Goal: Task Accomplishment & Management: Use online tool/utility

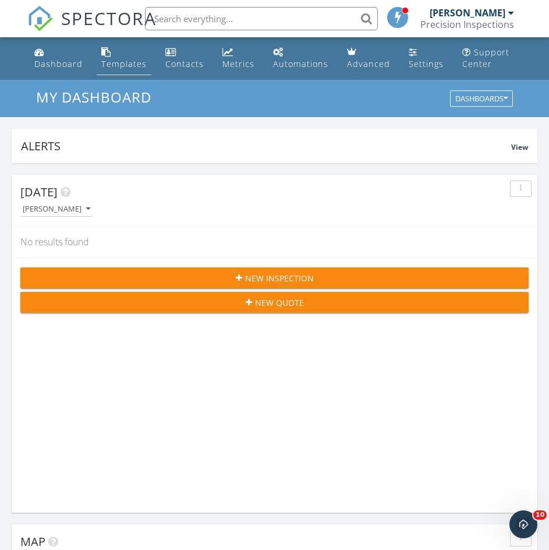
click at [121, 63] on div "Templates" at bounding box center [123, 63] width 45 height 11
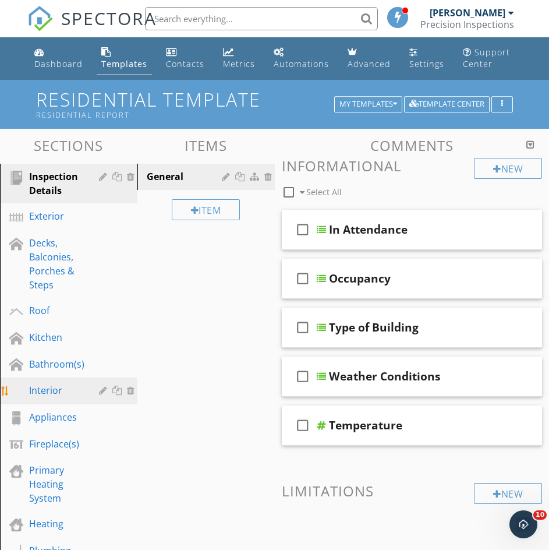
click at [53, 390] on div "Interior" at bounding box center [55, 390] width 53 height 14
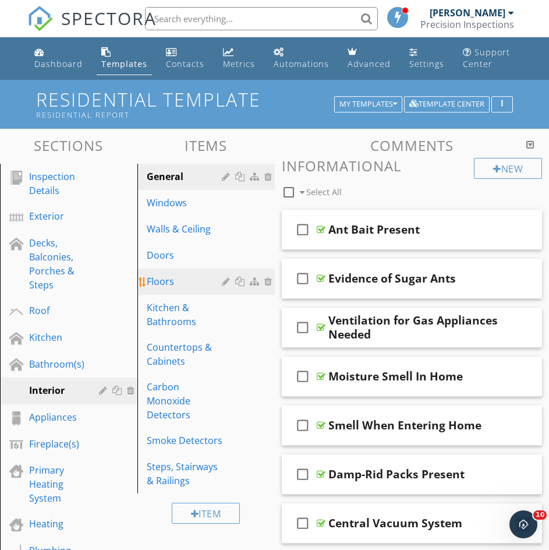
click at [172, 281] on div "Floors" at bounding box center [186, 281] width 79 height 14
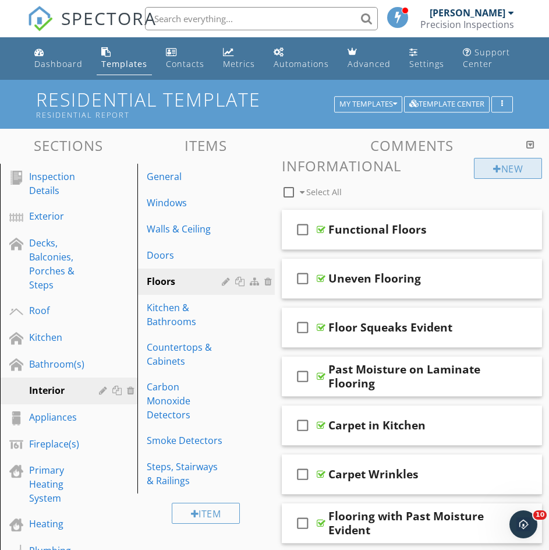
click at [489, 170] on div "New" at bounding box center [508, 168] width 68 height 21
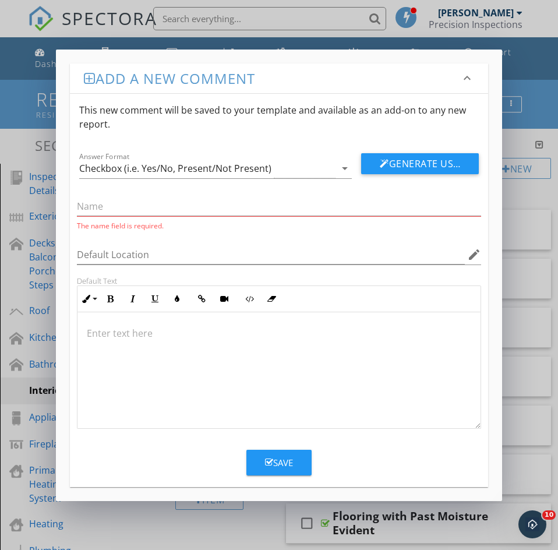
click at [127, 338] on p at bounding box center [279, 333] width 385 height 14
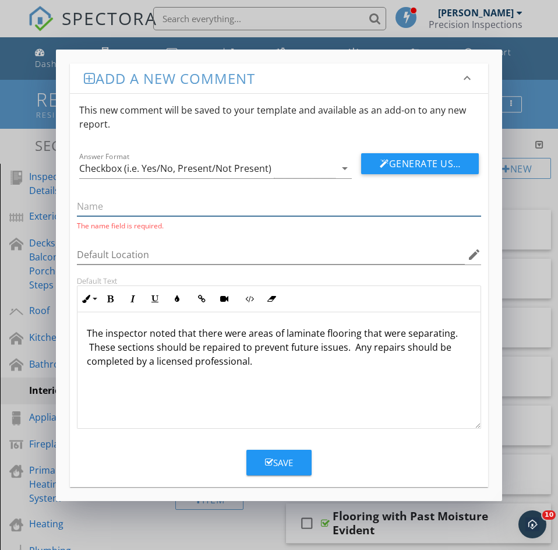
click at [146, 210] on input "text" at bounding box center [279, 206] width 404 height 19
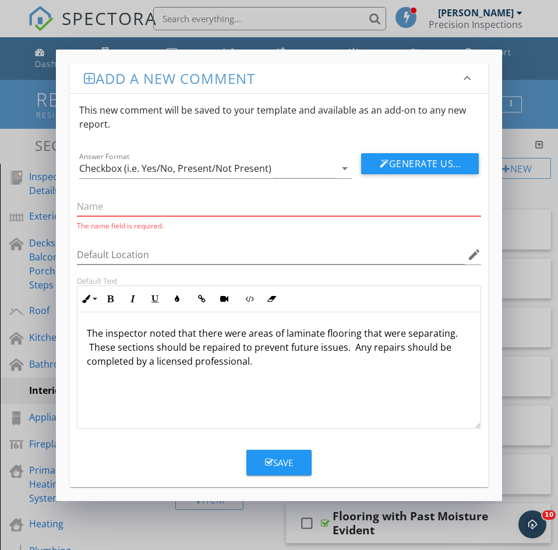
paste input "Laminate Flooring With Separations"
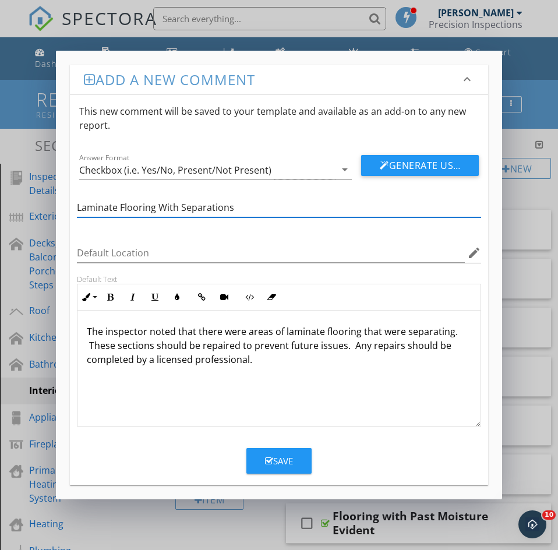
type input "Laminate Flooring With Separations"
click at [287, 463] on div "Save" at bounding box center [279, 461] width 28 height 13
